Goal: Information Seeking & Learning: Find contact information

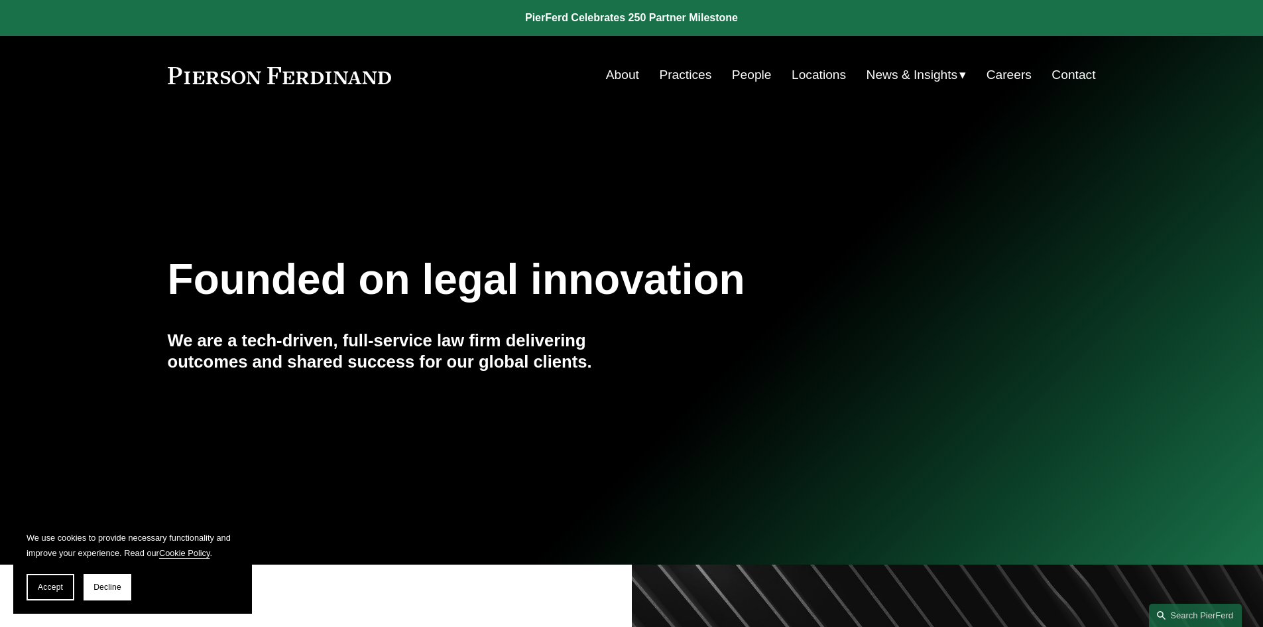
click at [746, 67] on link "People" at bounding box center [752, 74] width 40 height 25
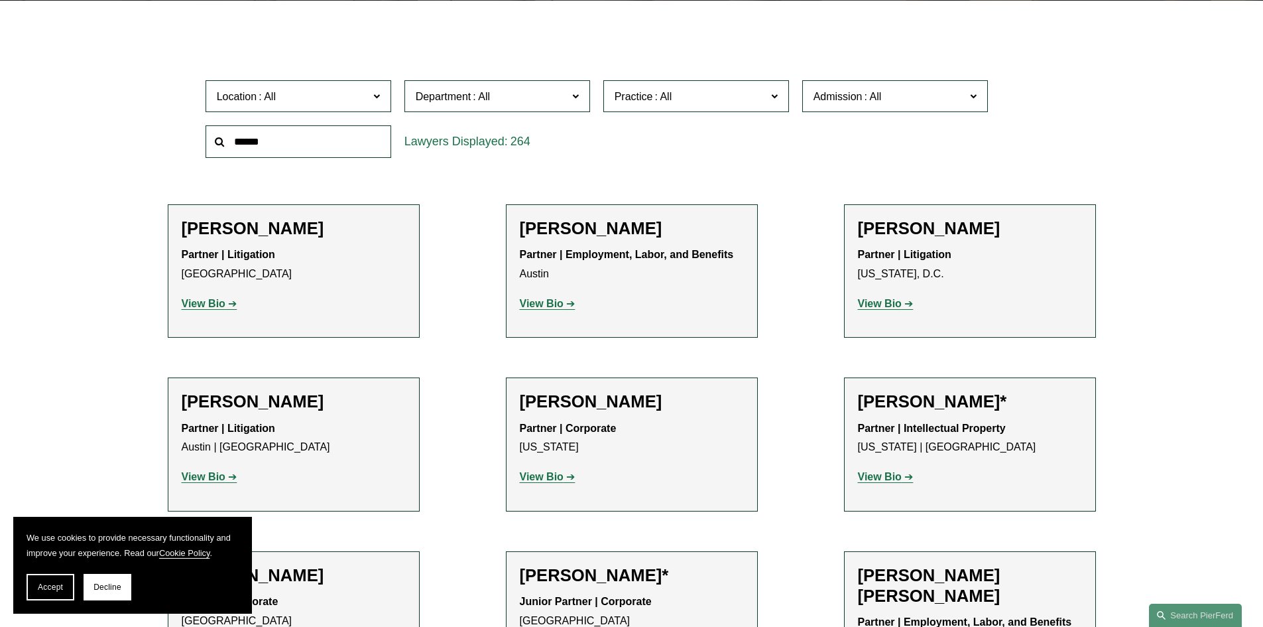
scroll to position [397, 0]
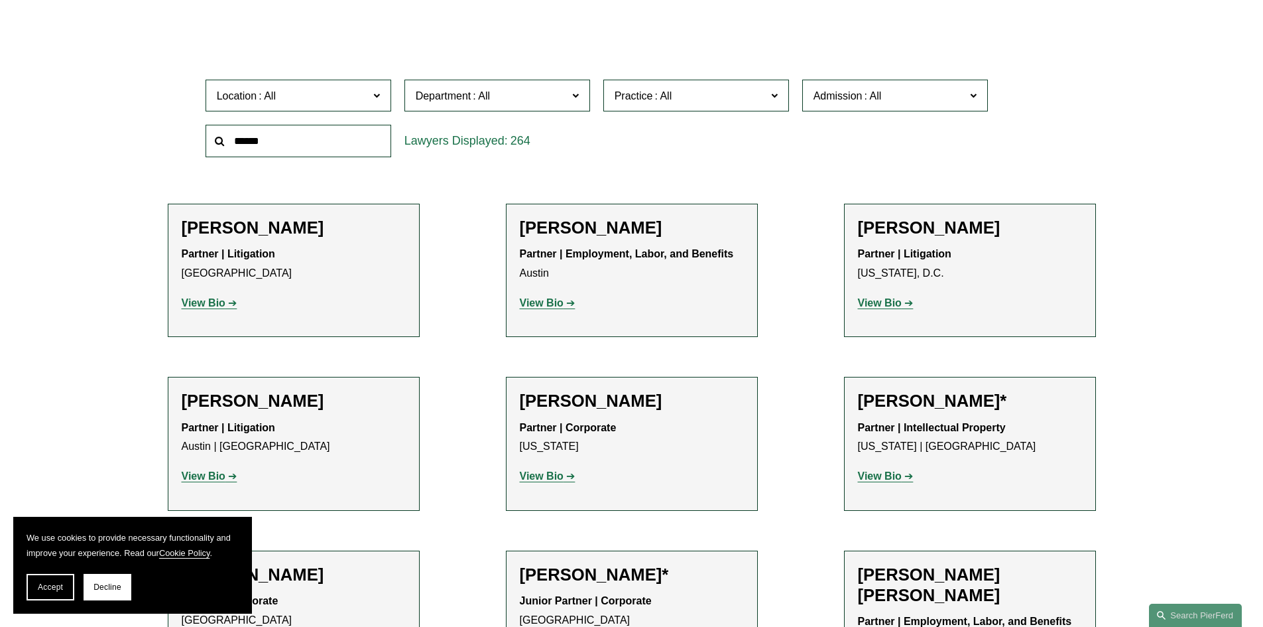
click at [477, 100] on span at bounding box center [481, 95] width 21 height 11
click at [0, 0] on link "Employment, Labor, and Benefits" at bounding box center [0, 0] width 0 height 0
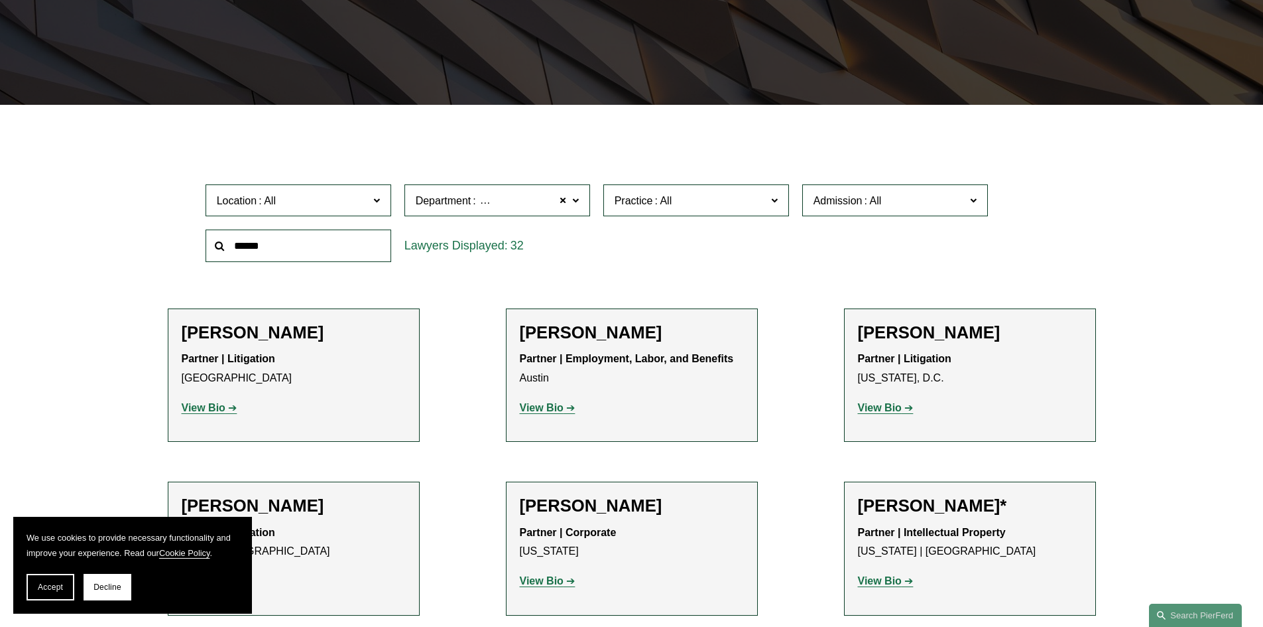
scroll to position [265, 0]
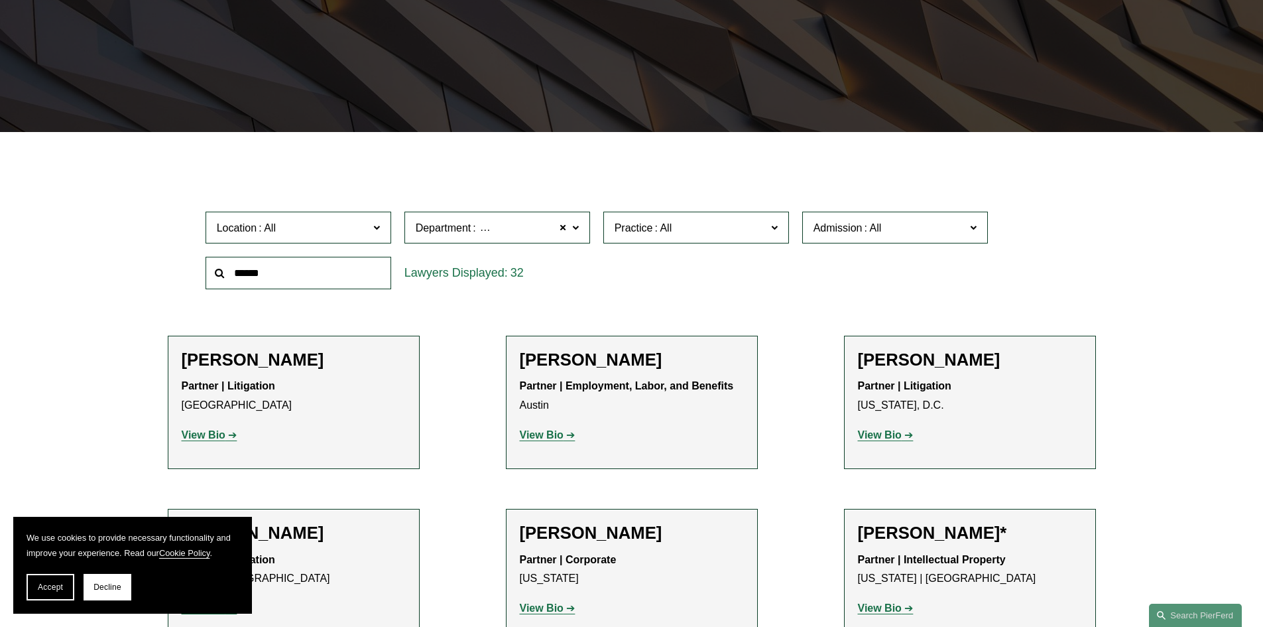
click at [708, 217] on label "Practice" at bounding box center [696, 227] width 186 height 32
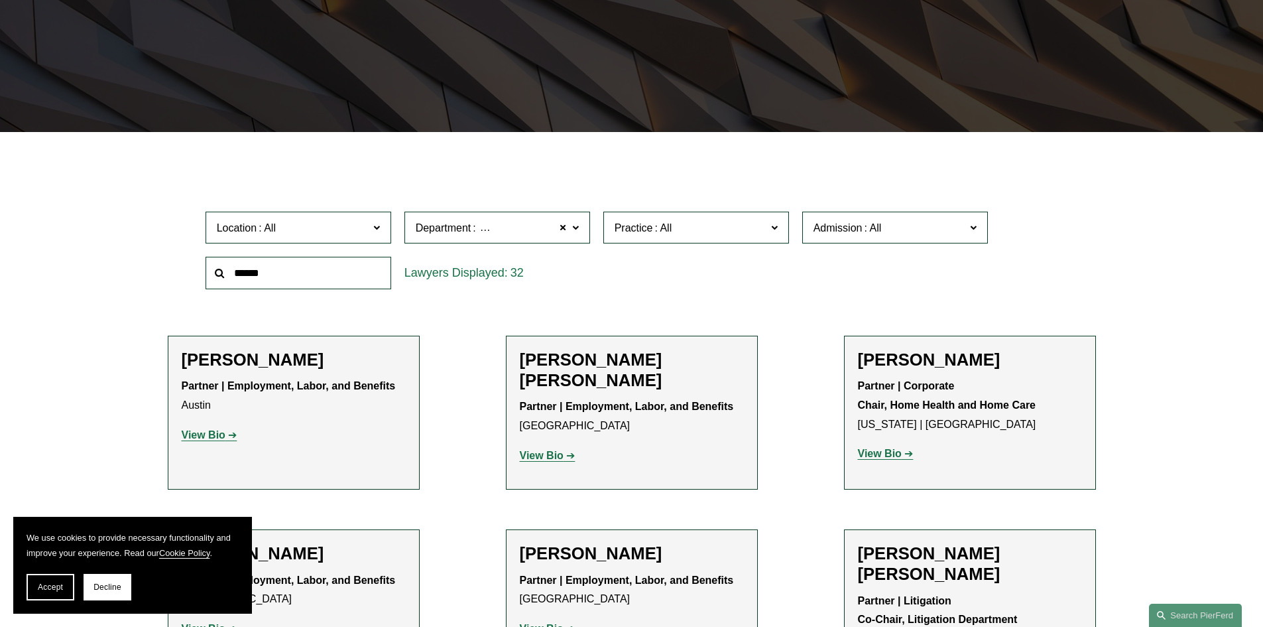
click at [901, 232] on span "Admission" at bounding box center [889, 228] width 152 height 18
drag, startPoint x: 901, startPoint y: 232, endPoint x: 890, endPoint y: 225, distance: 13.4
click at [896, 225] on span "Admission" at bounding box center [889, 228] width 152 height 18
click at [894, 213] on label "Admission" at bounding box center [895, 227] width 186 height 32
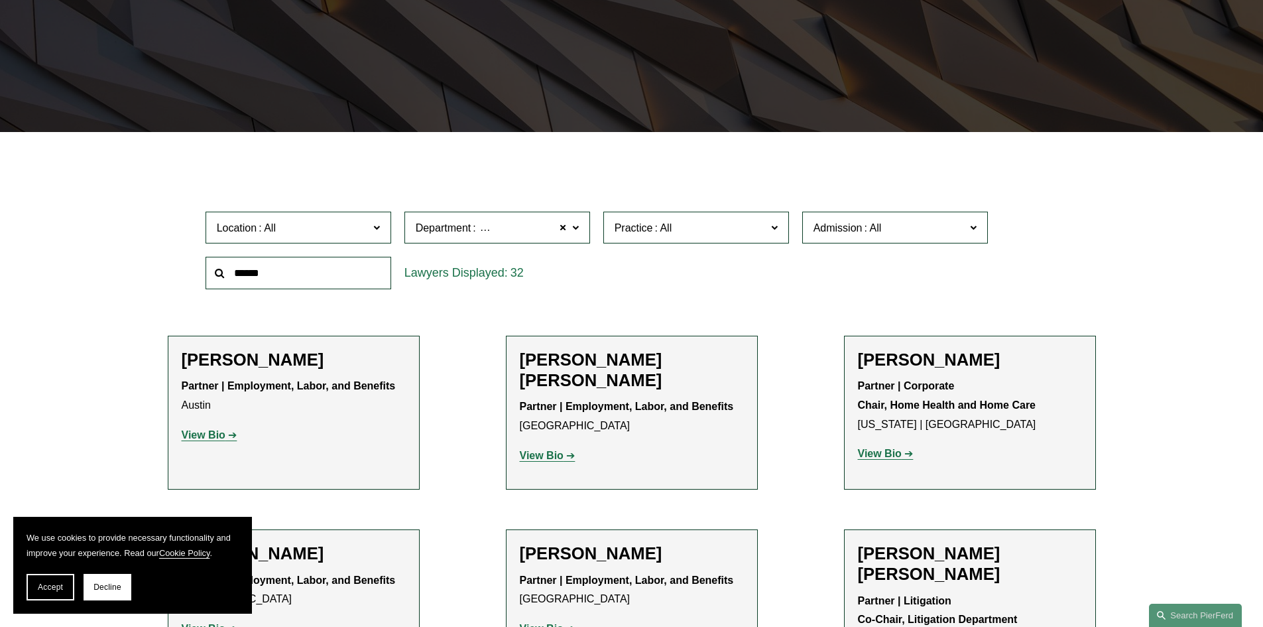
click at [0, 0] on link "[US_STATE]" at bounding box center [0, 0] width 0 height 0
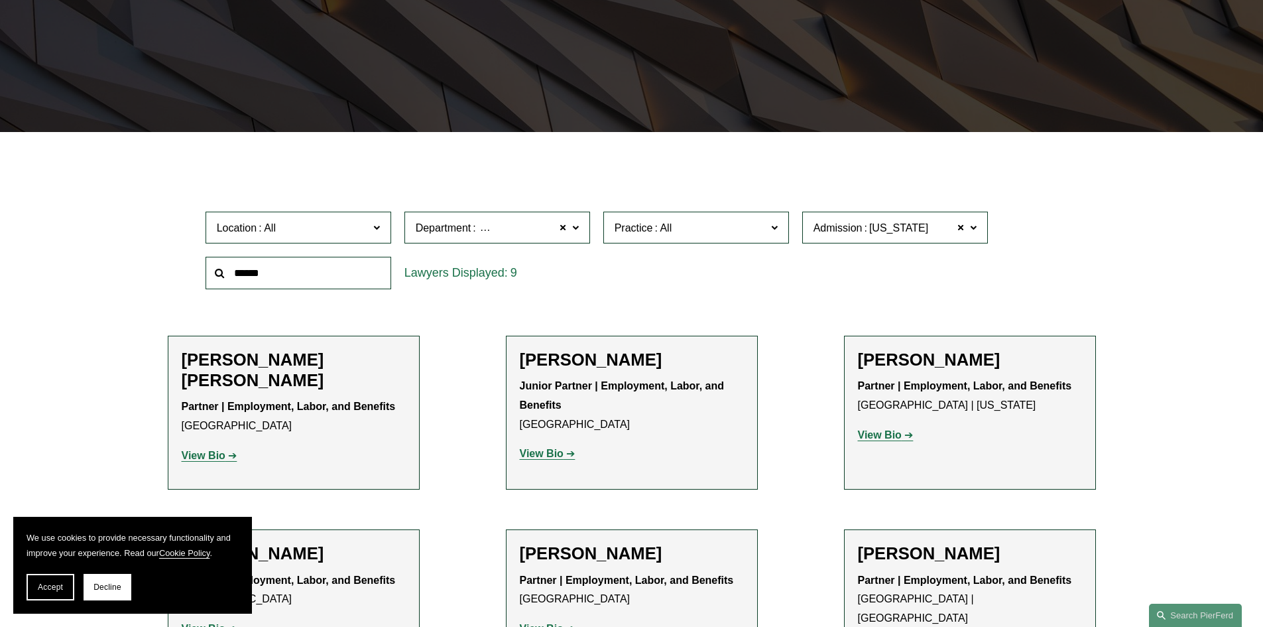
click at [318, 276] on input "text" at bounding box center [299, 273] width 186 height 32
type input "*****"
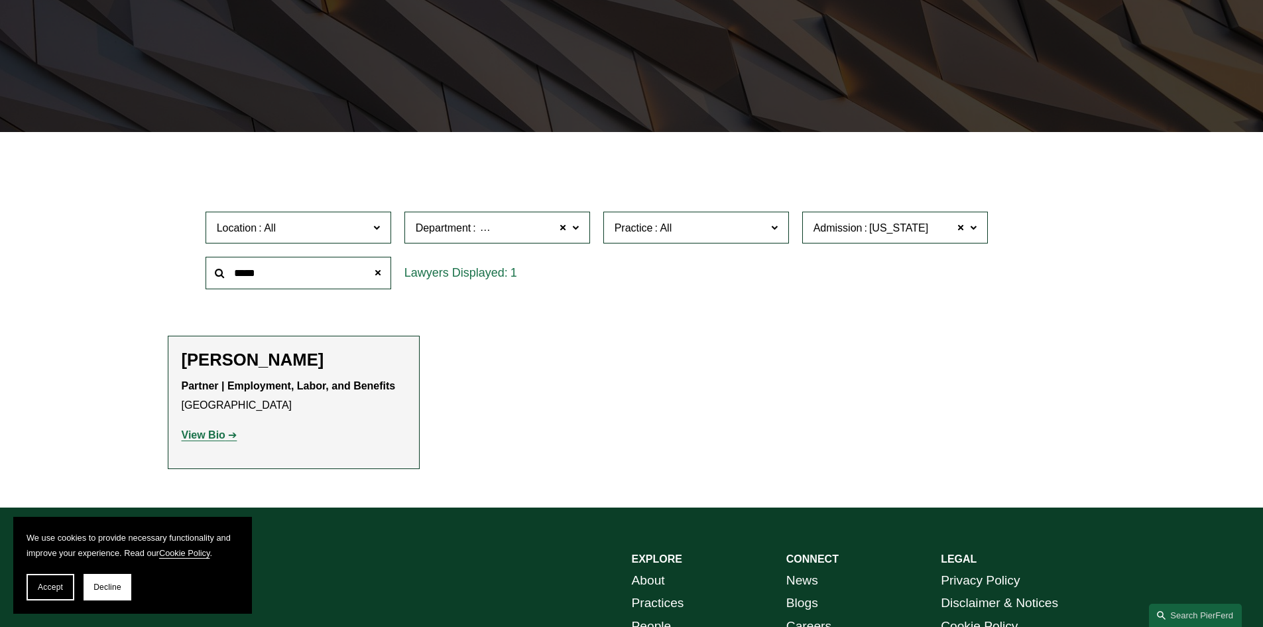
click at [251, 357] on h2 "[PERSON_NAME]" at bounding box center [294, 359] width 224 height 21
click at [215, 429] on strong "View Bio" at bounding box center [204, 434] width 44 height 11
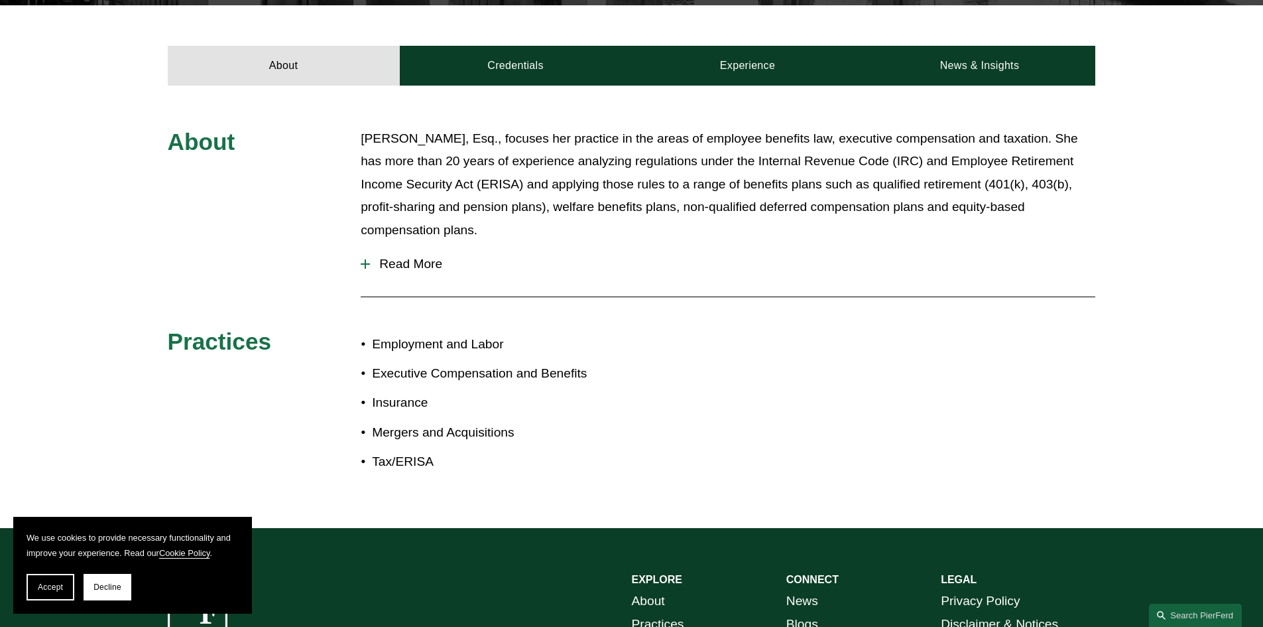
scroll to position [465, 0]
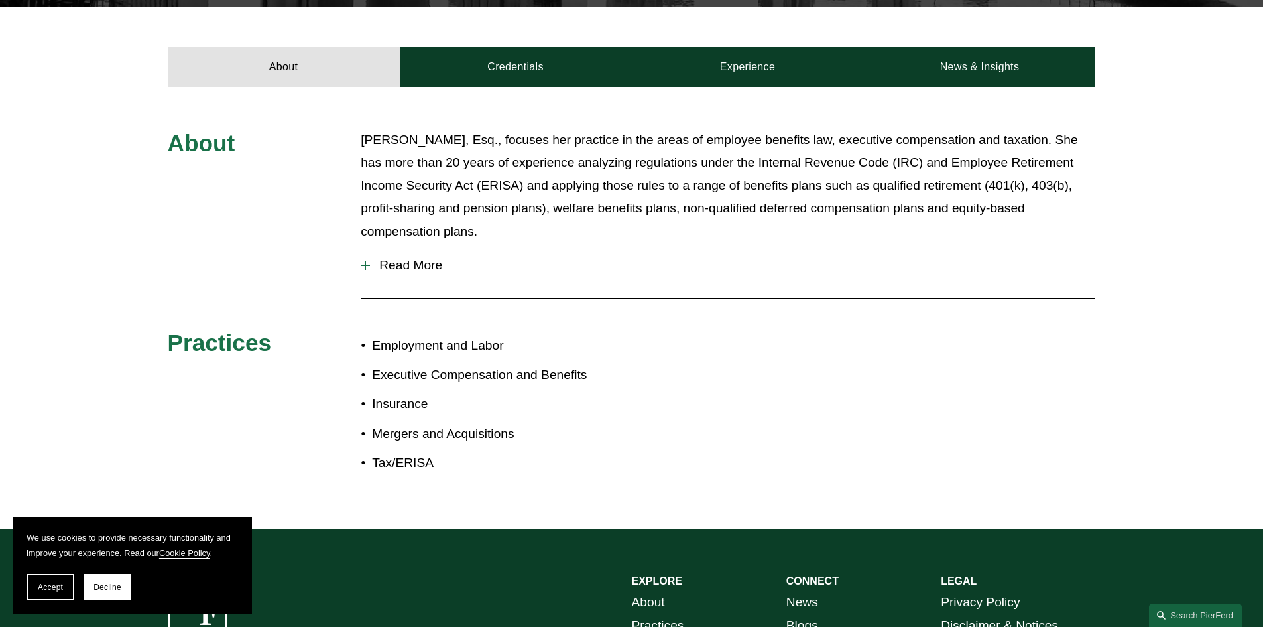
click at [434, 259] on span "Read More" at bounding box center [732, 265] width 725 height 15
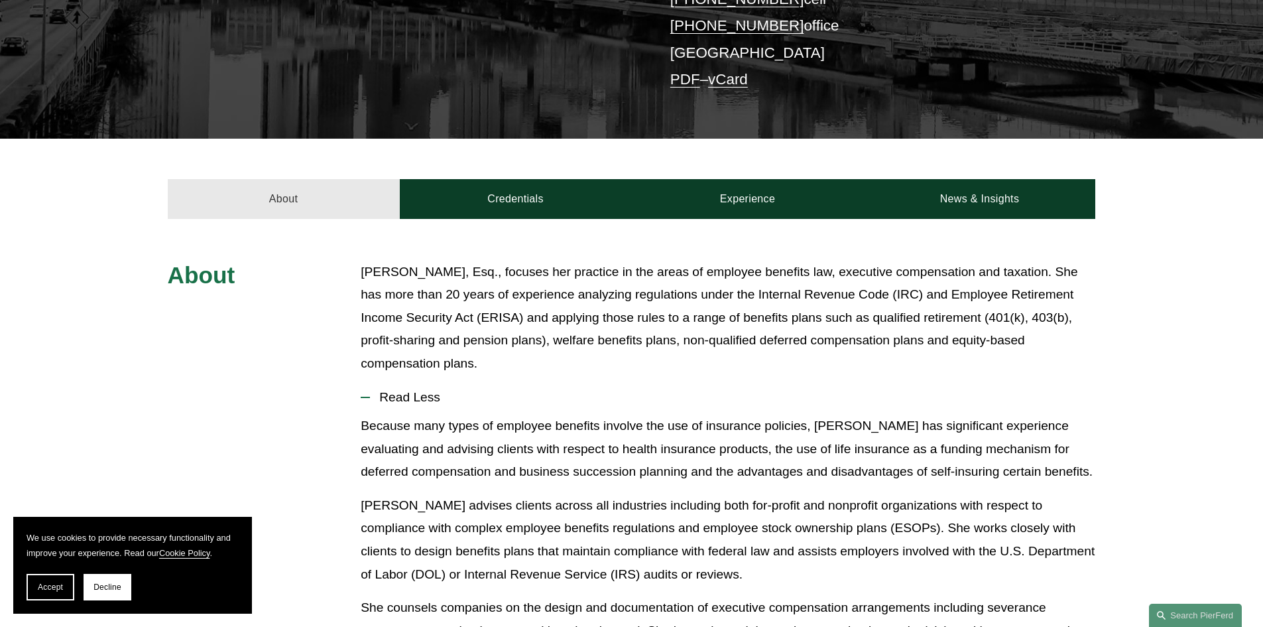
scroll to position [332, 0]
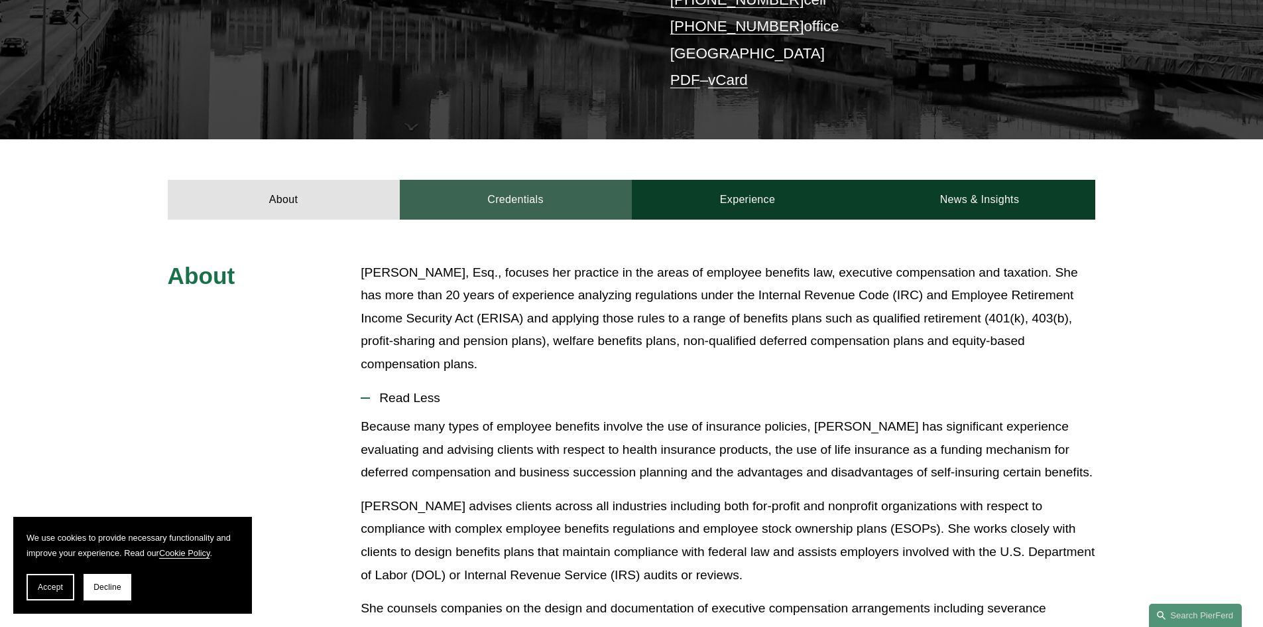
click at [532, 200] on link "Credentials" at bounding box center [516, 200] width 232 height 40
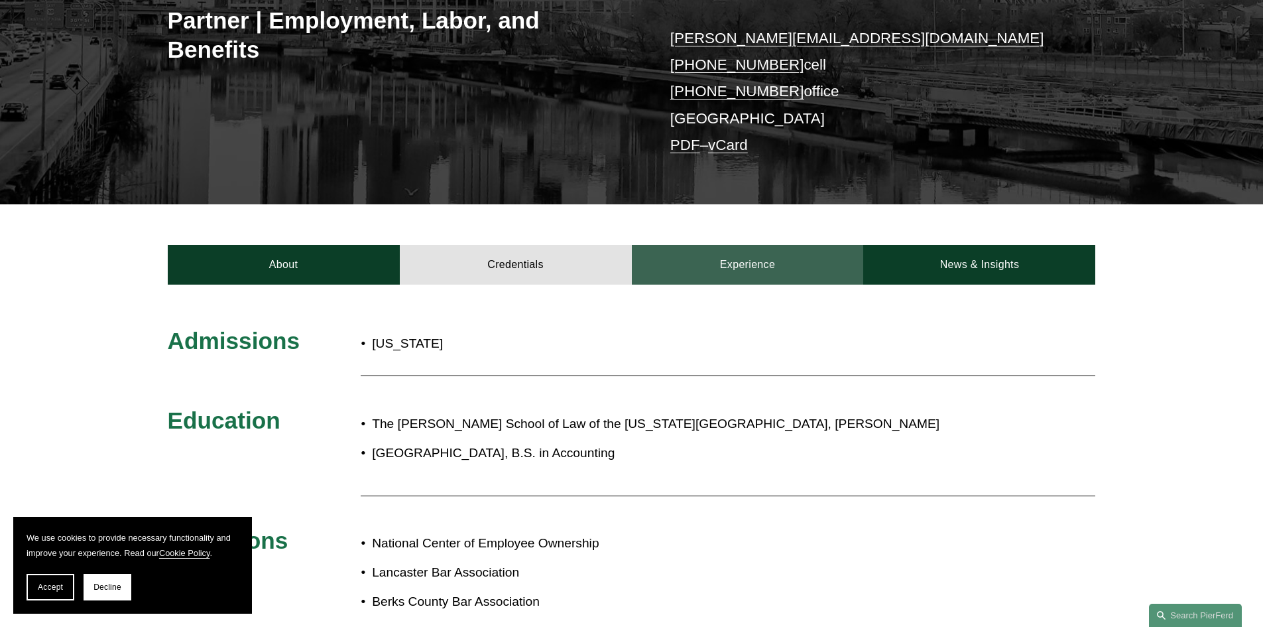
scroll to position [266, 0]
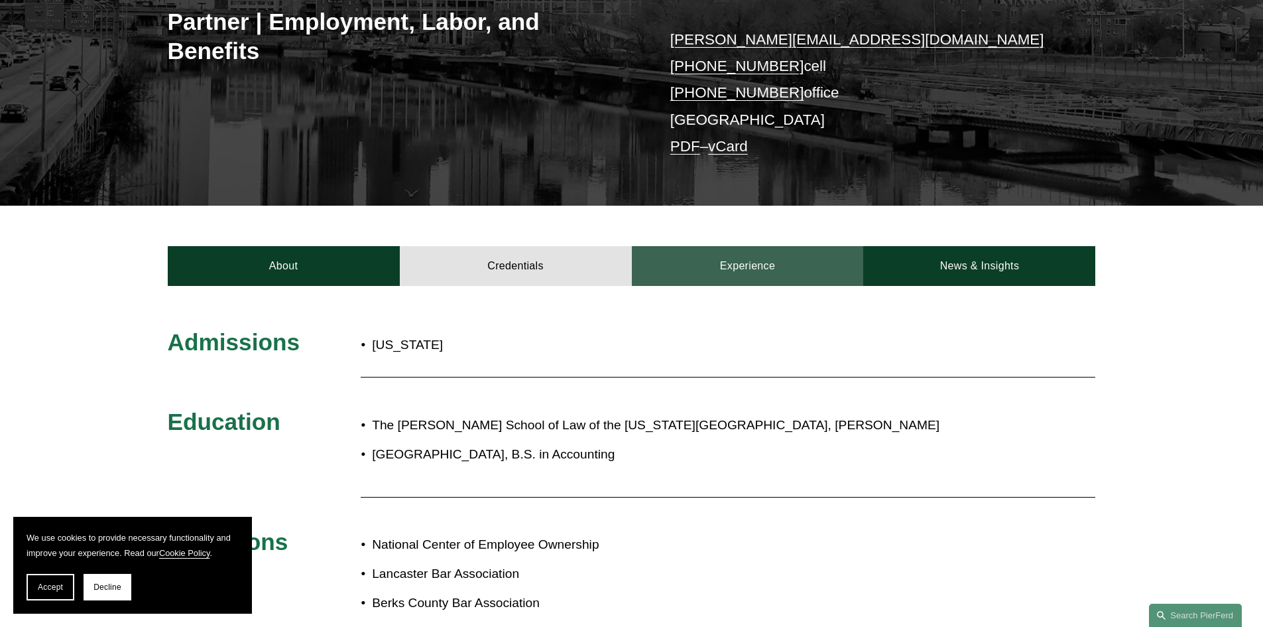
click at [766, 274] on link "Experience" at bounding box center [748, 266] width 232 height 40
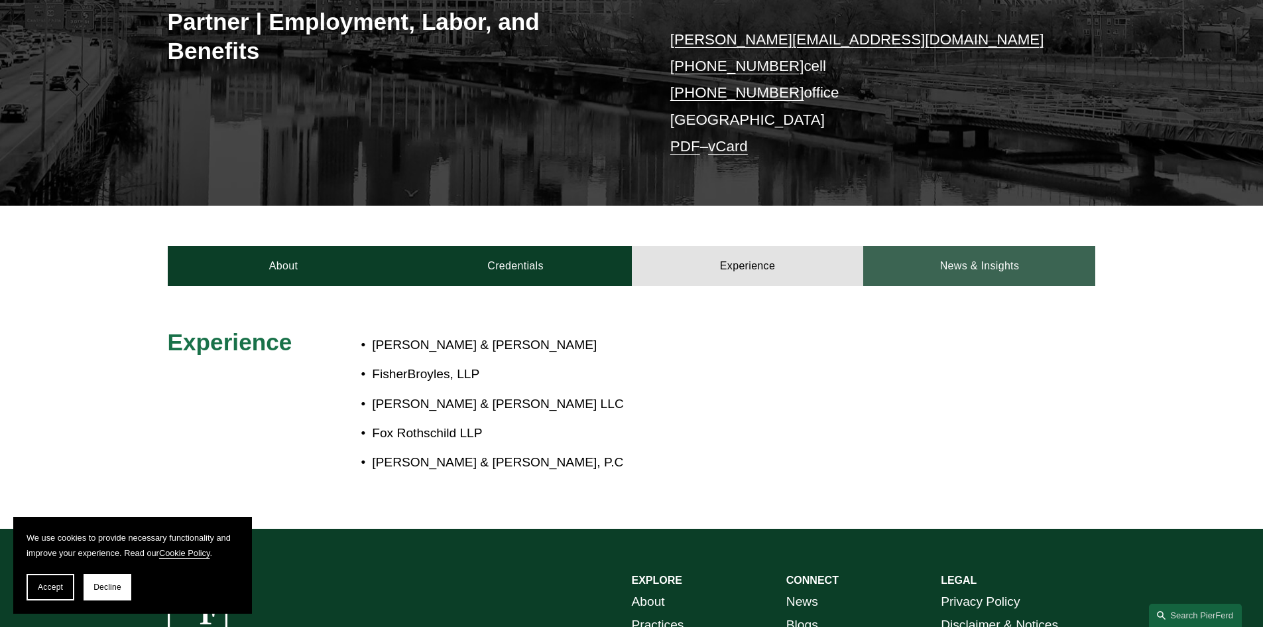
click at [979, 267] on link "News & Insights" at bounding box center [979, 266] width 232 height 40
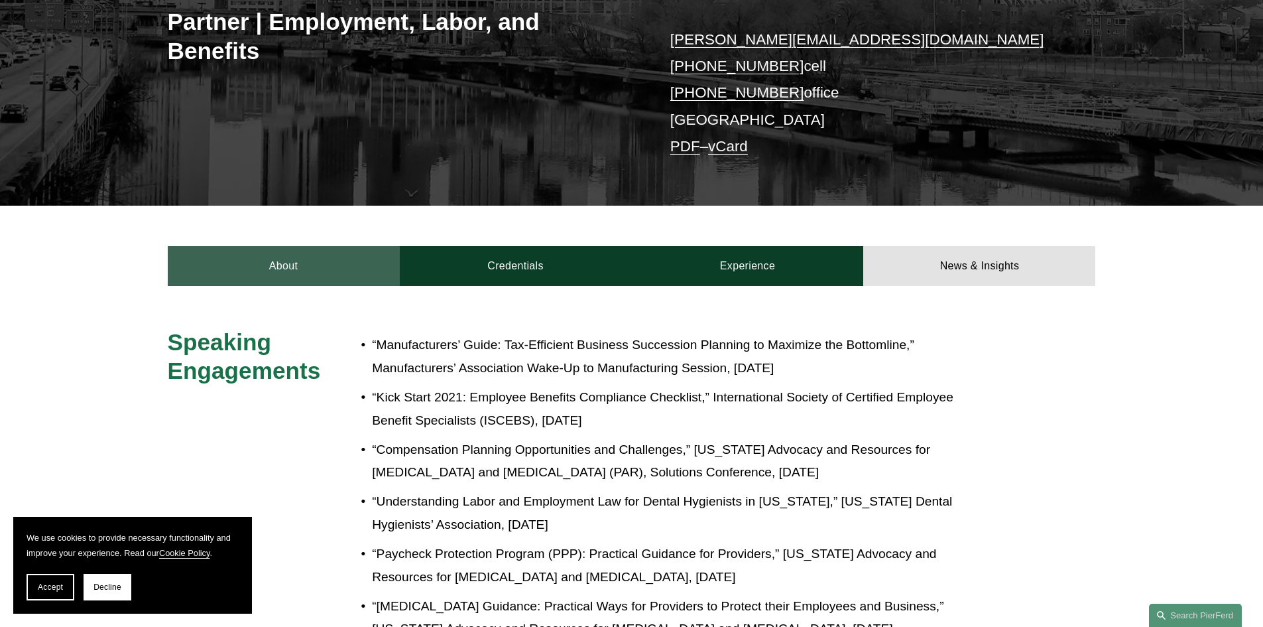
click at [280, 263] on link "About" at bounding box center [284, 266] width 232 height 40
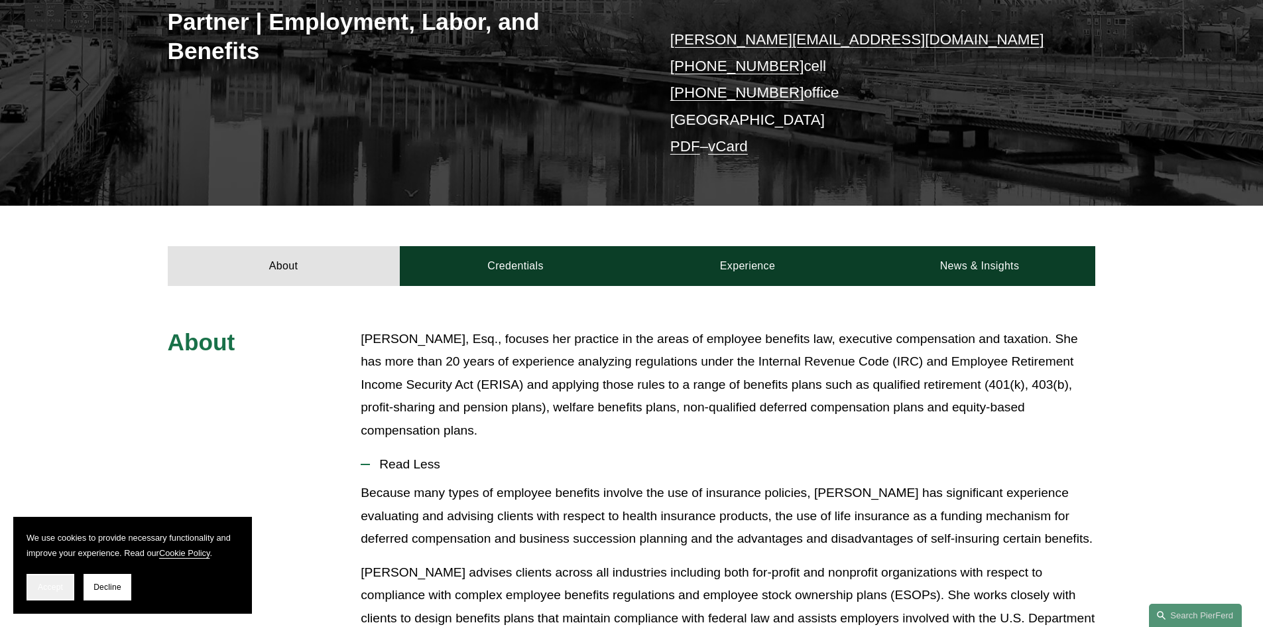
click at [46, 586] on span "Accept" at bounding box center [50, 586] width 25 height 9
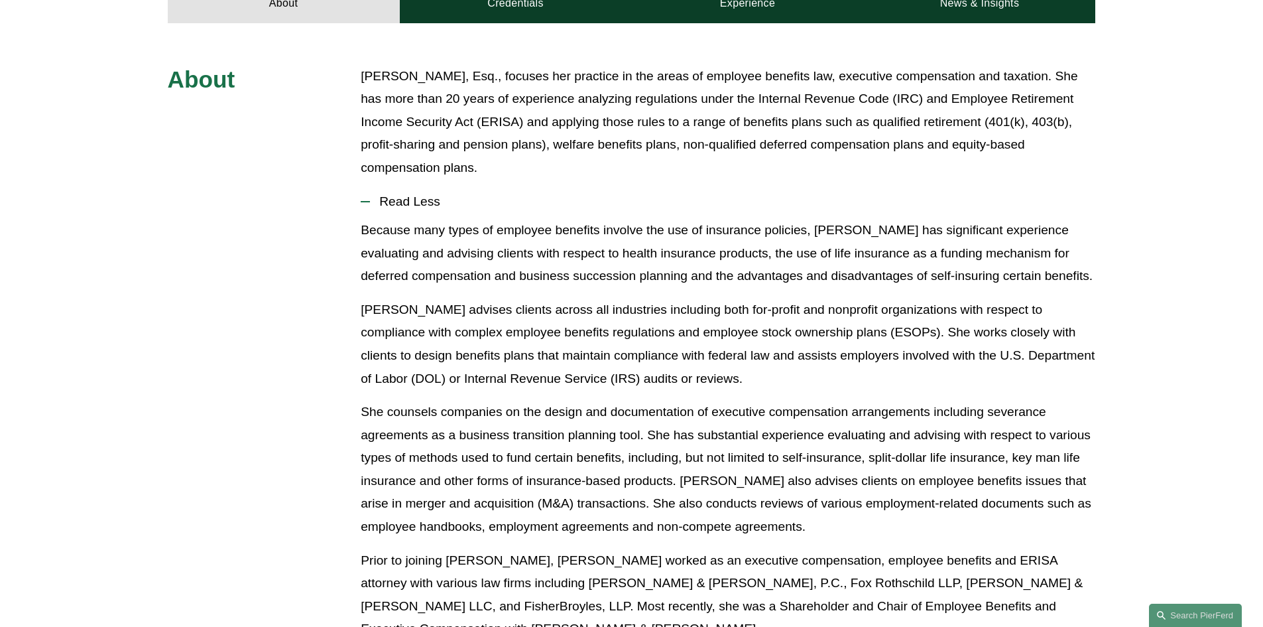
scroll to position [530, 0]
click at [409, 198] on span "Read Less" at bounding box center [732, 200] width 725 height 15
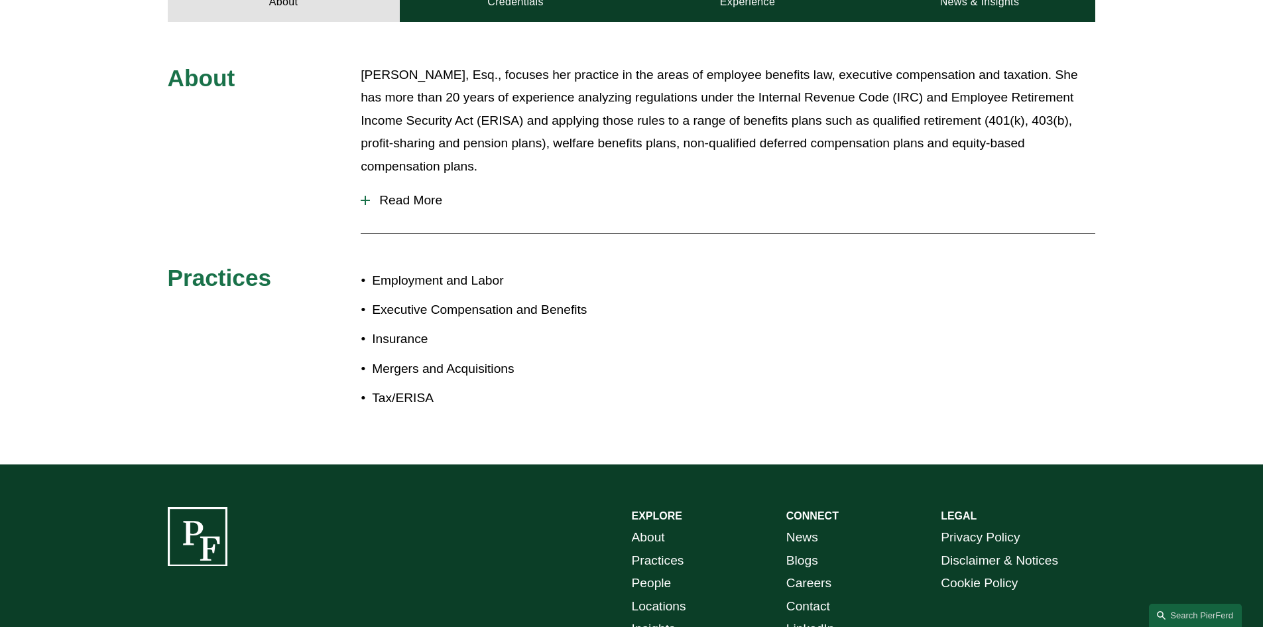
click at [412, 187] on button "Read More" at bounding box center [728, 200] width 735 height 34
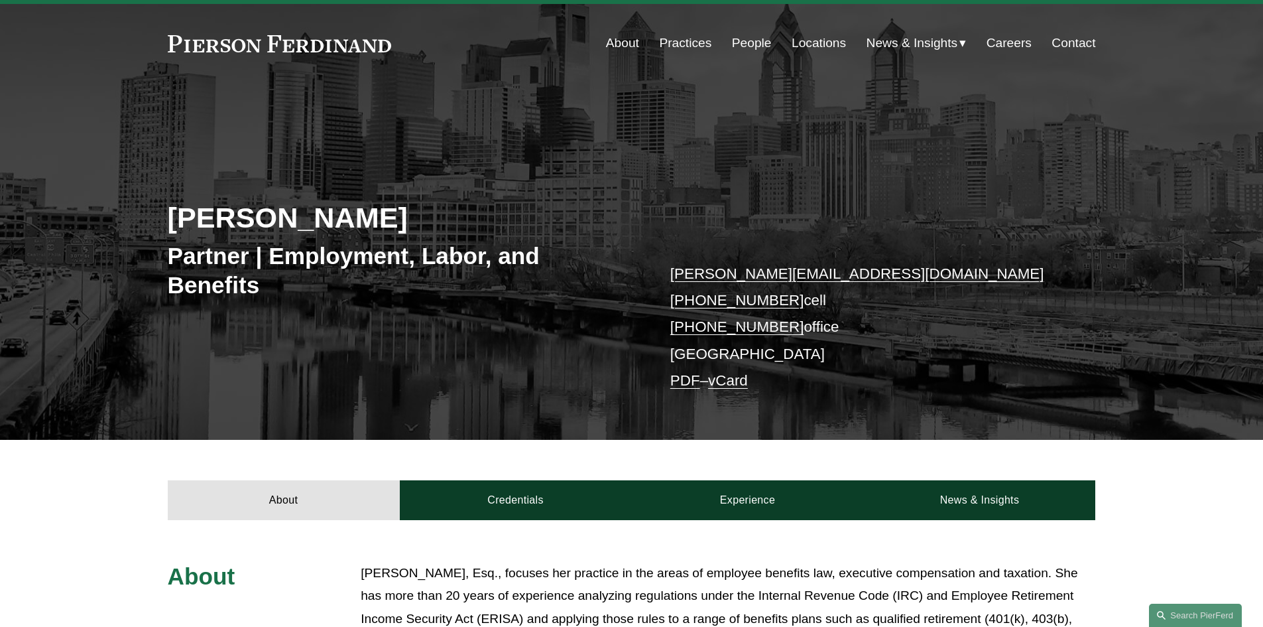
scroll to position [13, 0]
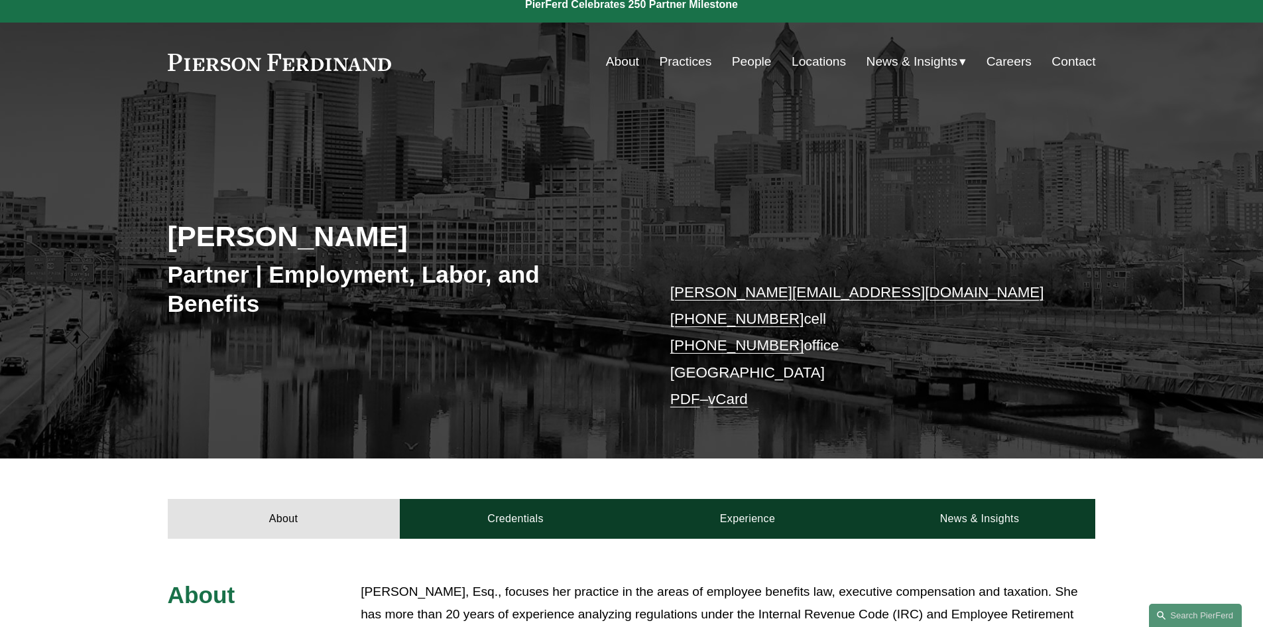
click at [307, 246] on h2 "[PERSON_NAME]" at bounding box center [400, 236] width 464 height 34
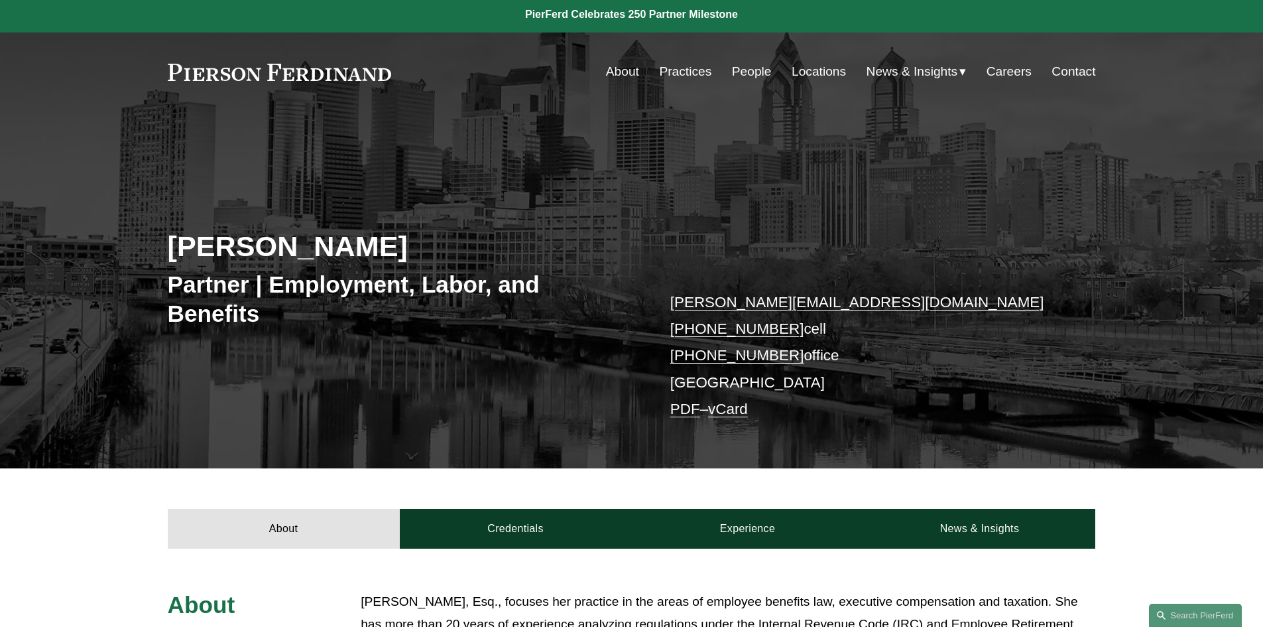
scroll to position [0, 0]
